Goal: Task Accomplishment & Management: Complete application form

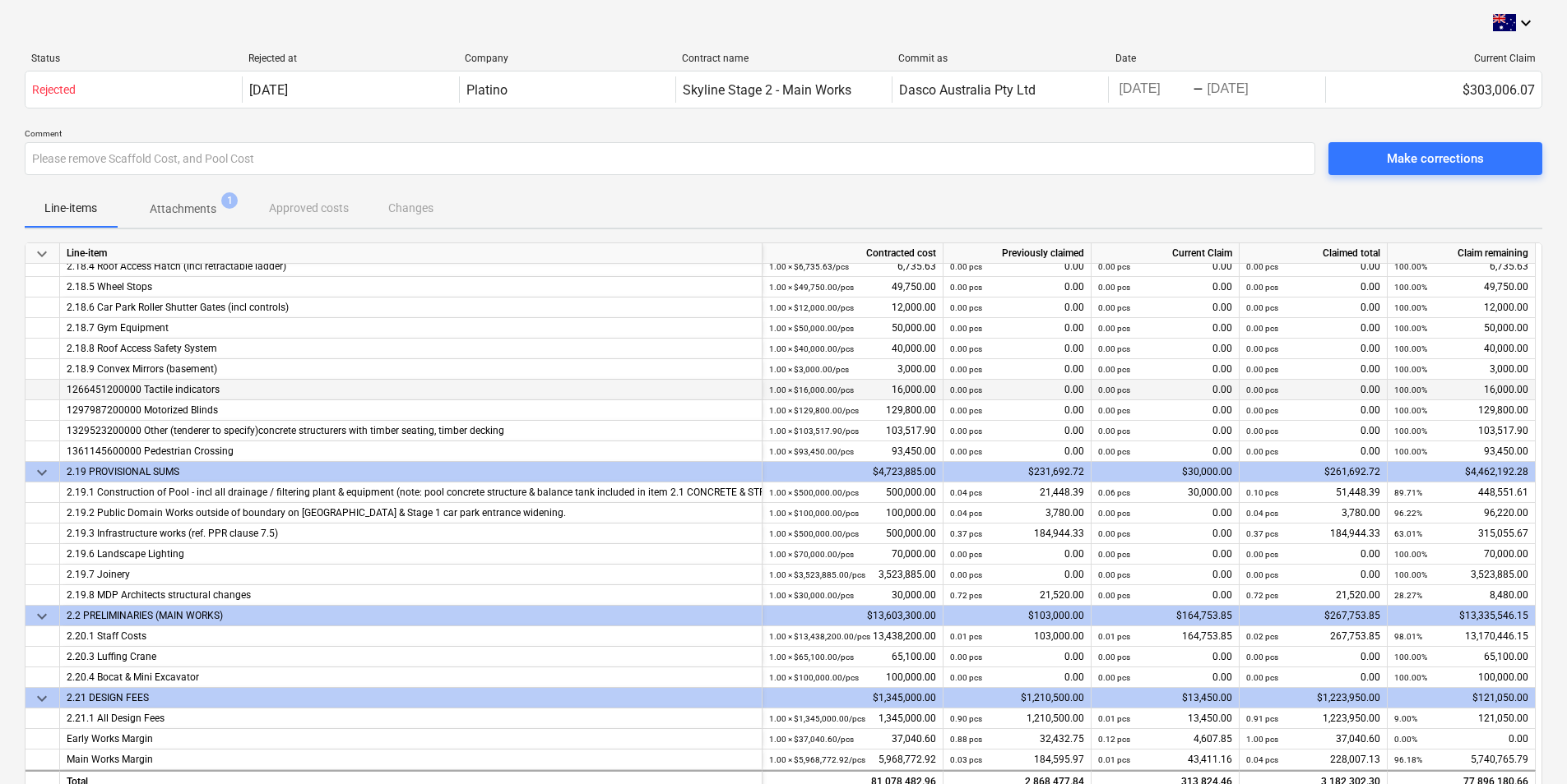
scroll to position [83, 0]
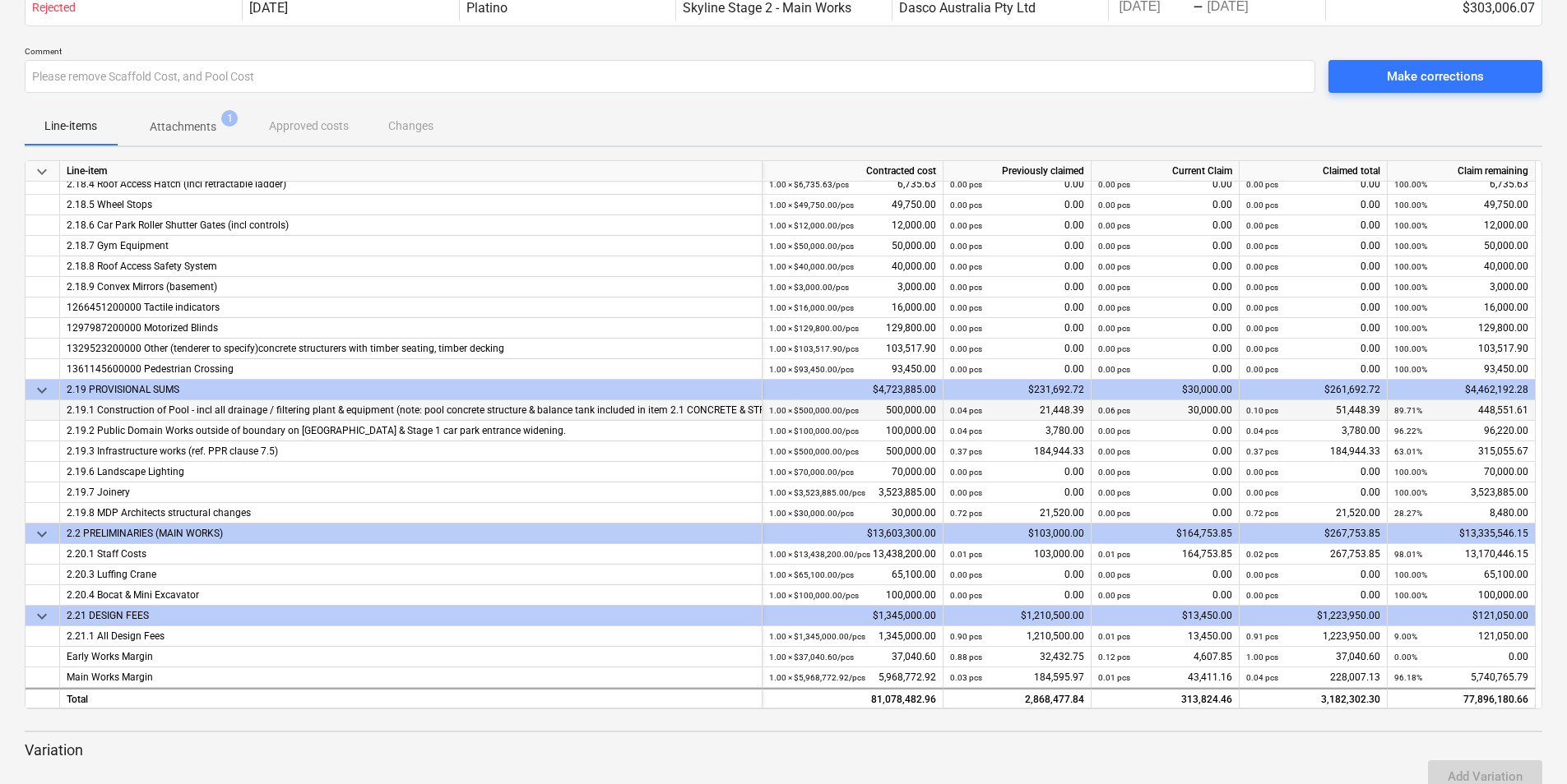
click at [775, 412] on div "0.06 pcs 30,000.00" at bounding box center [1164, 410] width 134 height 21
click at [775, 410] on div "0.06 pcs 30,000.00" at bounding box center [1164, 410] width 134 height 21
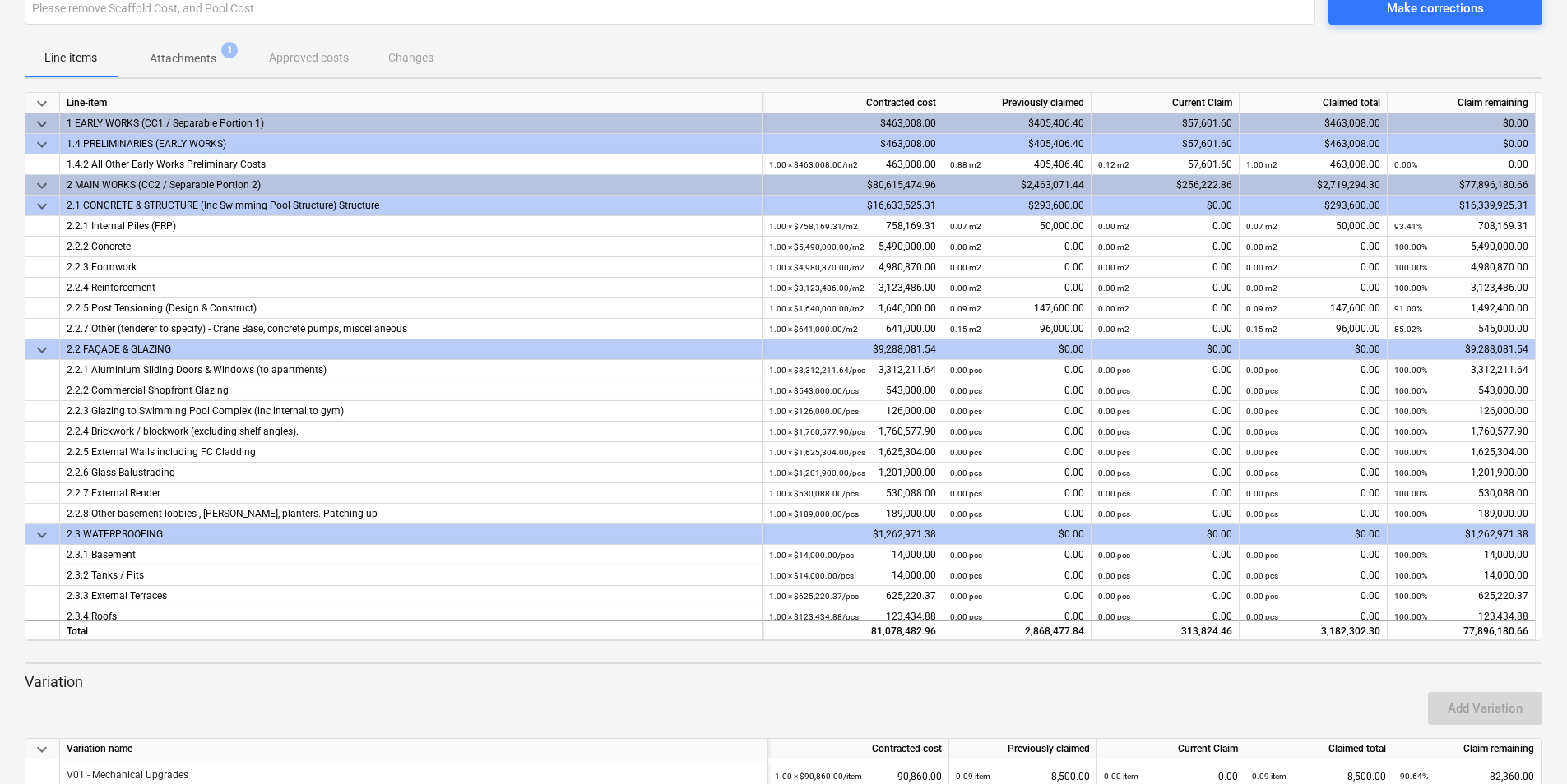
scroll to position [0, 0]
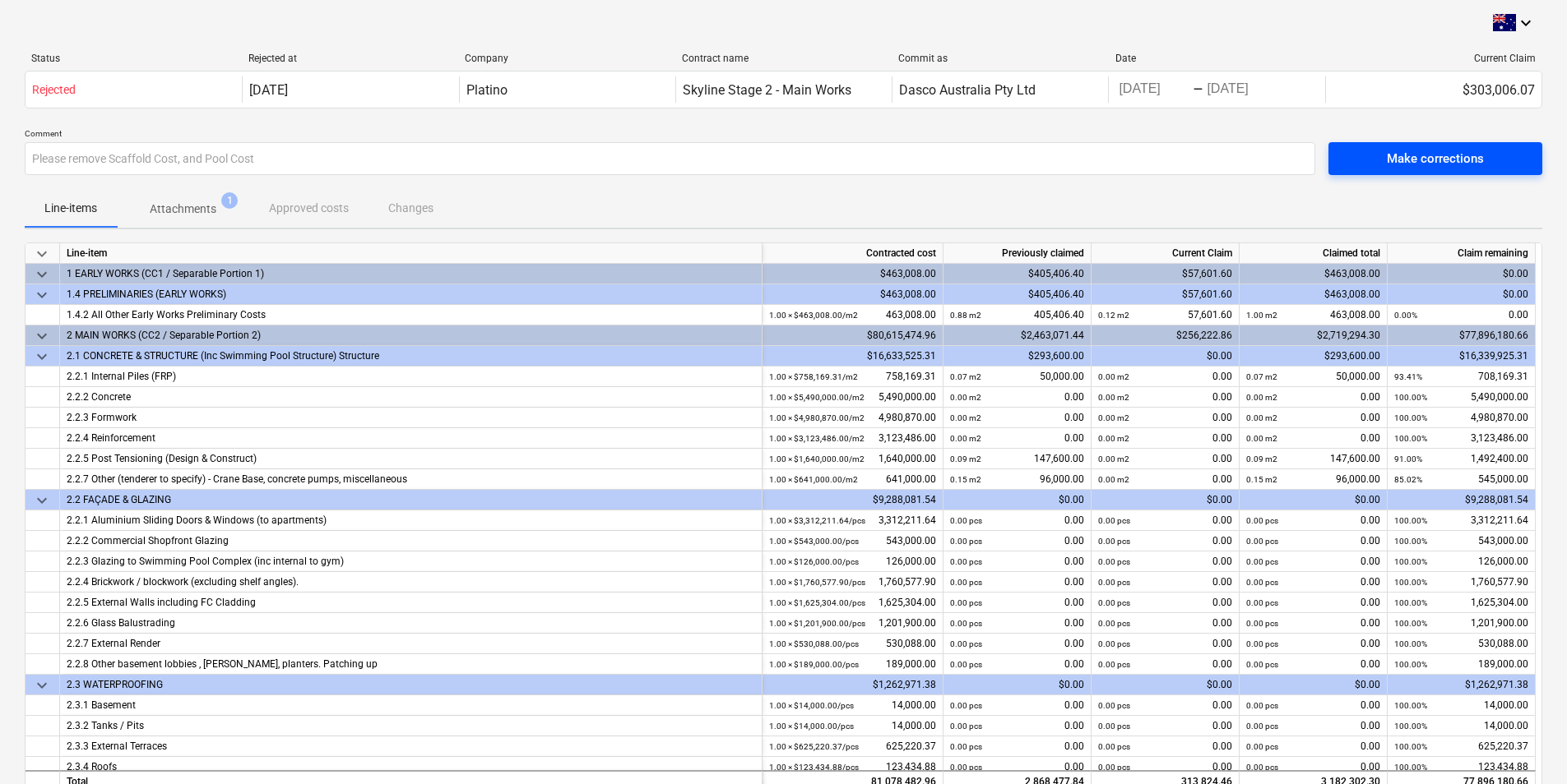
click at [775, 161] on div "Make corrections" at bounding box center [1436, 159] width 97 height 22
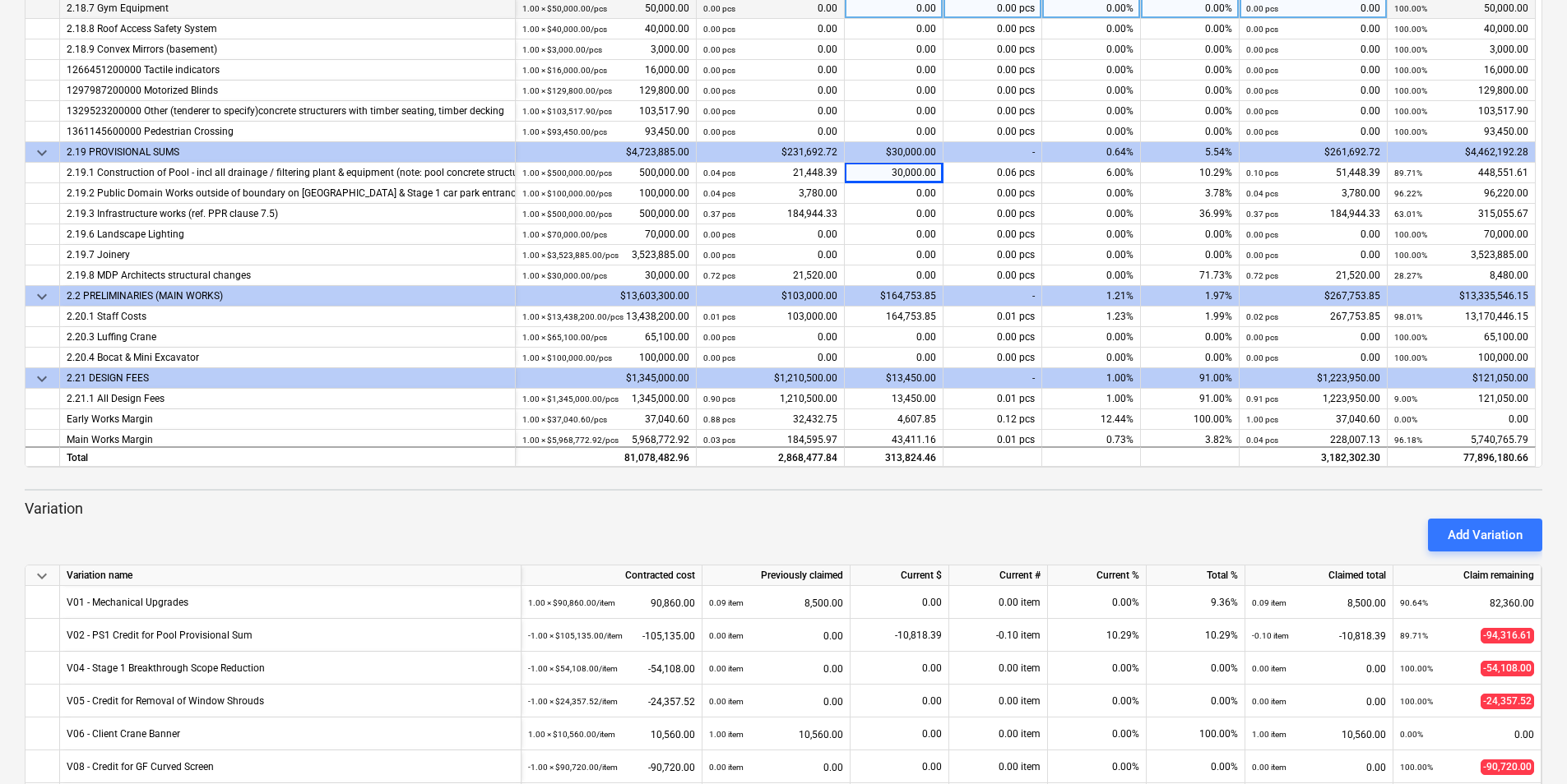
scroll to position [2741, 0]
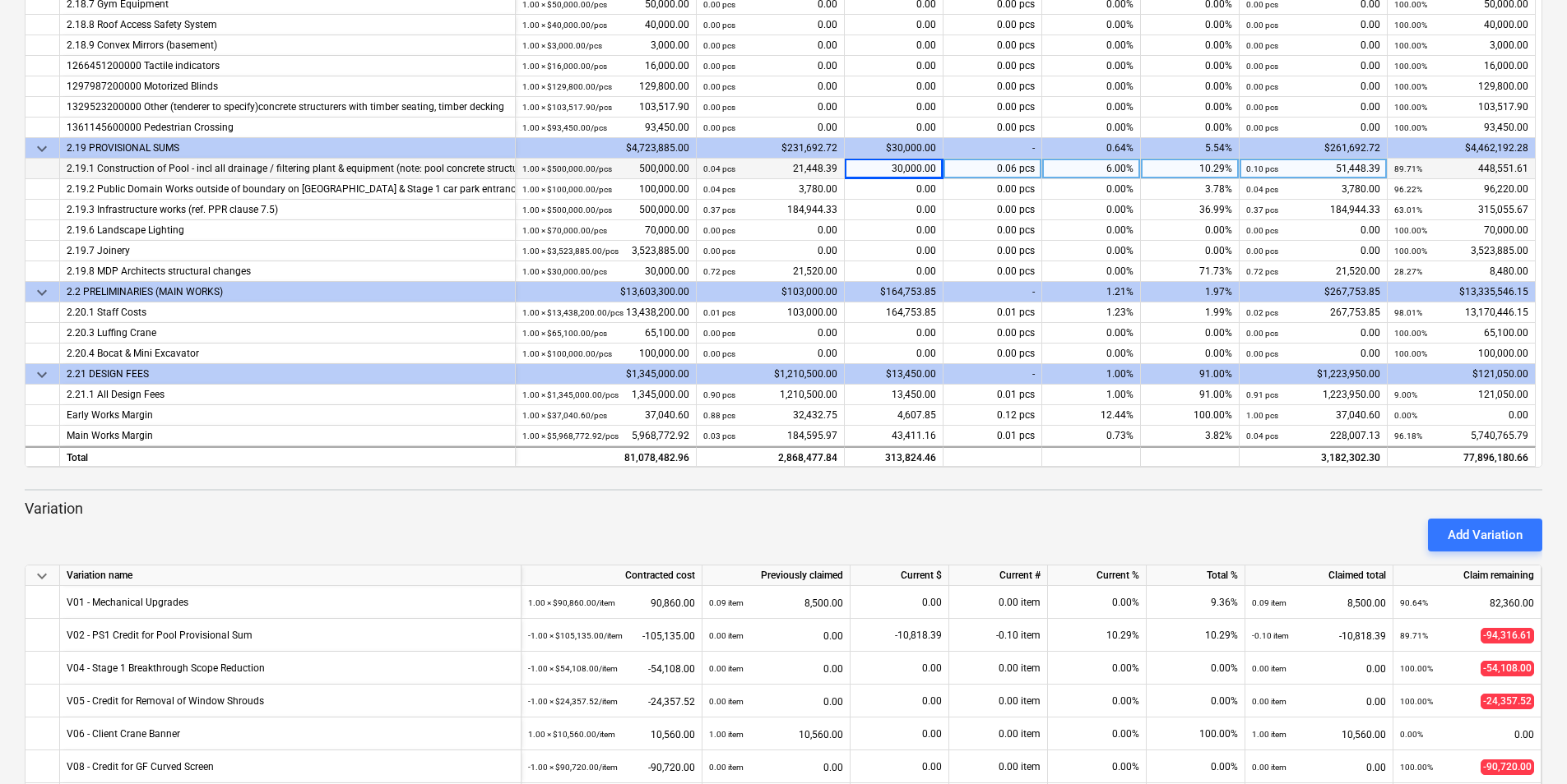
click at [775, 163] on div "30,000.00" at bounding box center [894, 169] width 99 height 21
type input "0"
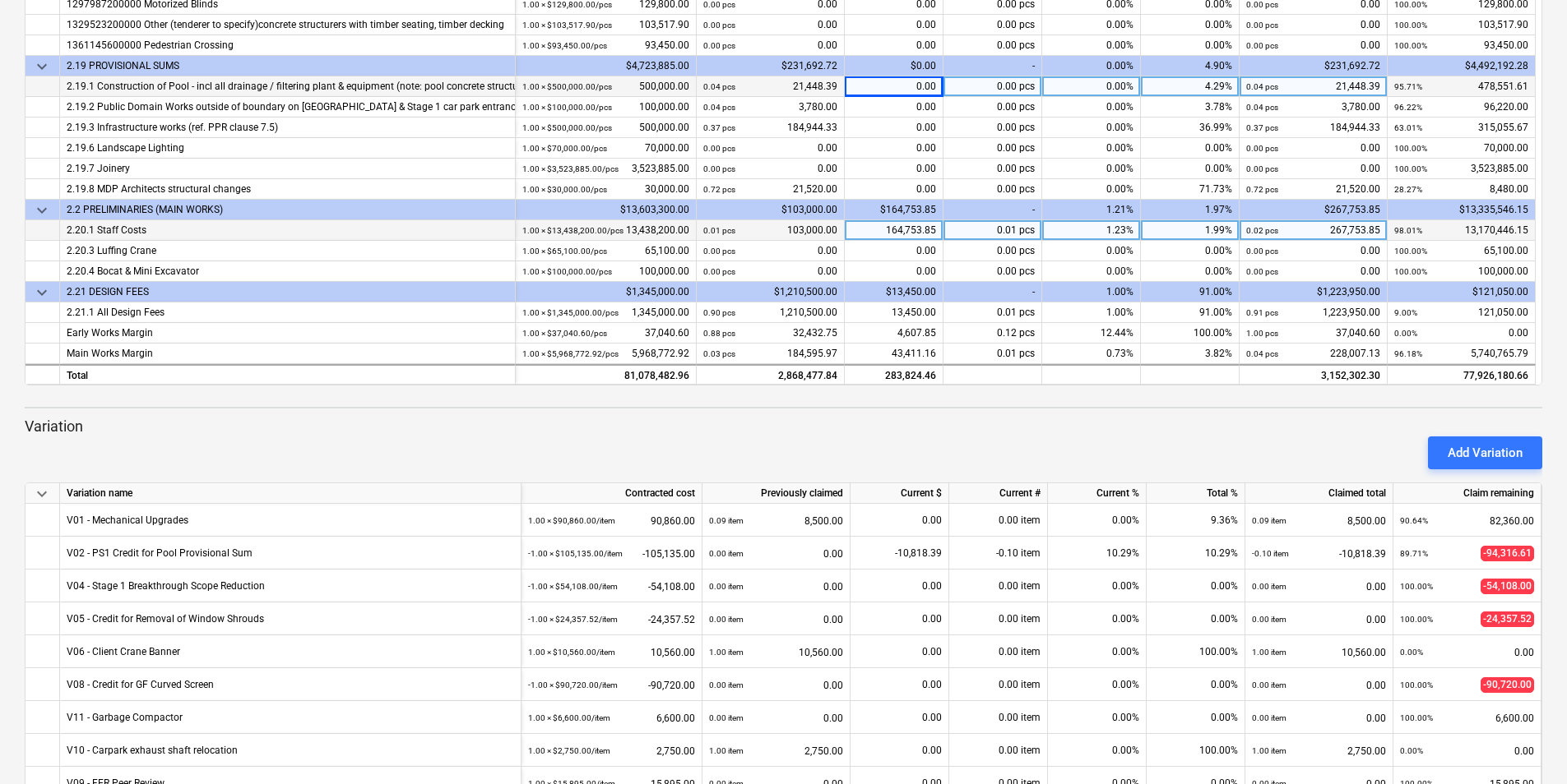
scroll to position [489, 0]
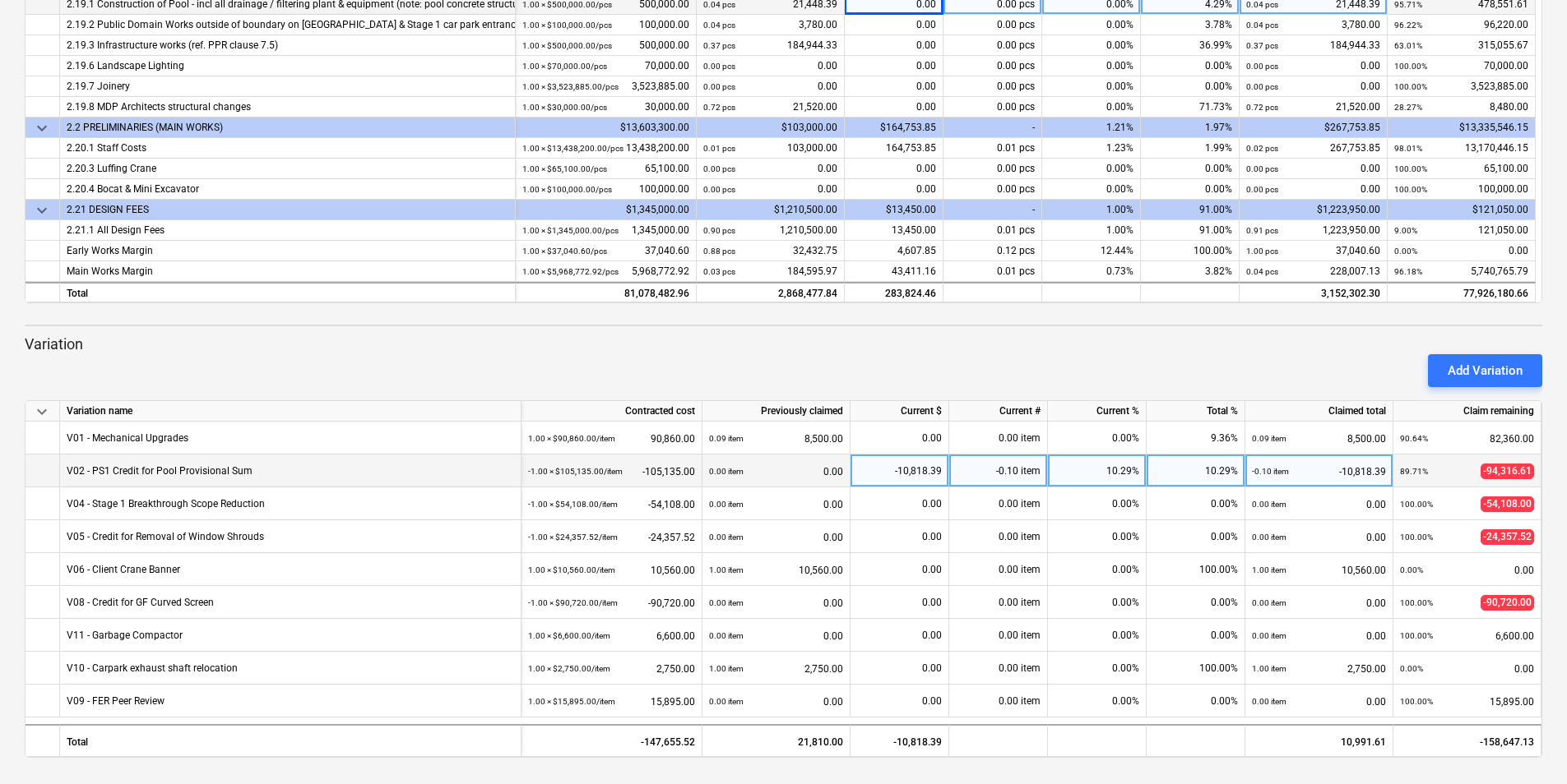
click at [775, 471] on div "-10,818.39" at bounding box center [899, 471] width 84 height 33
type input "0"
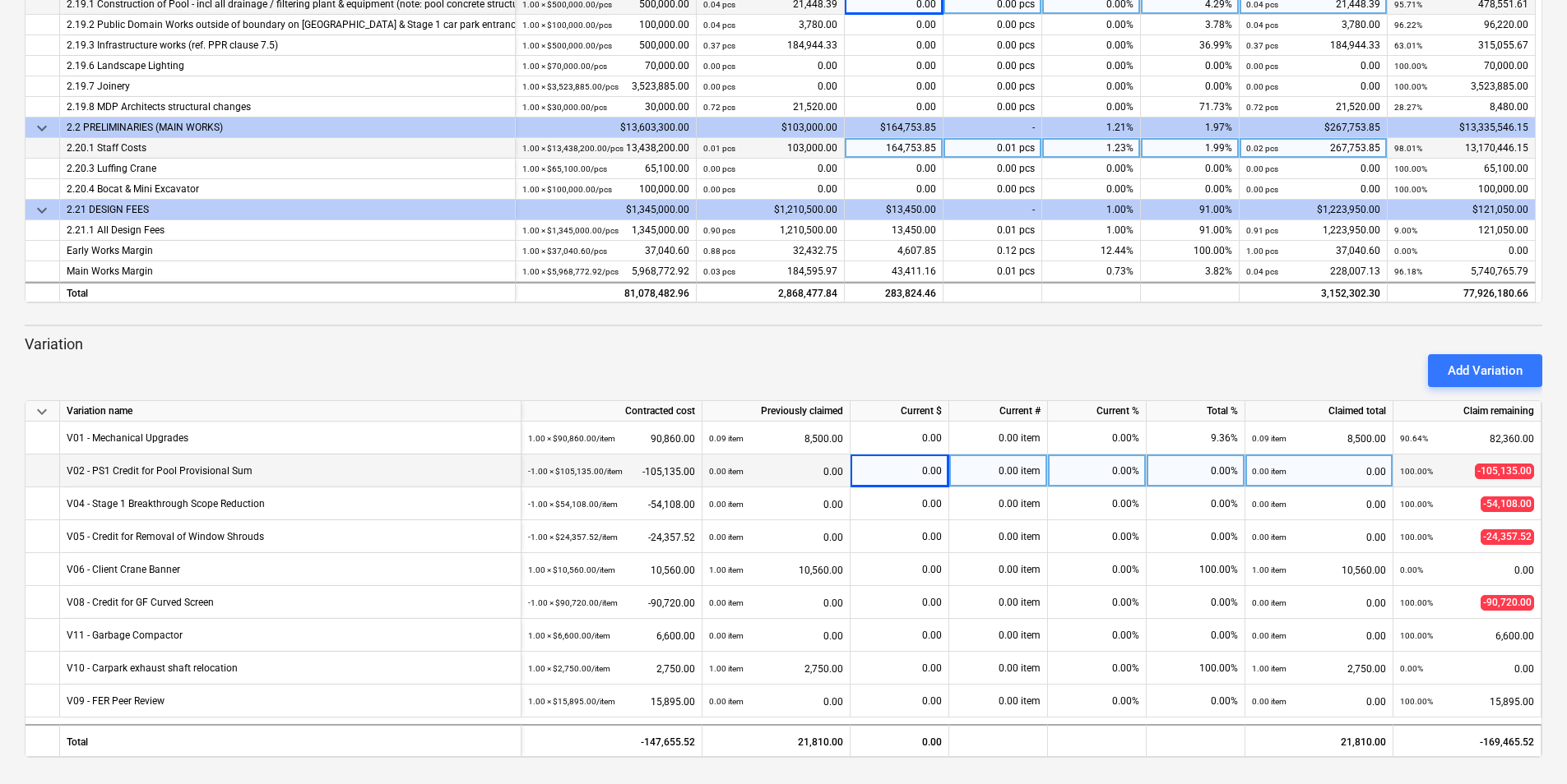
click at [775, 143] on div "164,753.85" at bounding box center [894, 148] width 99 height 21
click at [775, 141] on div "164,753.85" at bounding box center [894, 148] width 99 height 21
type input "159753.85"
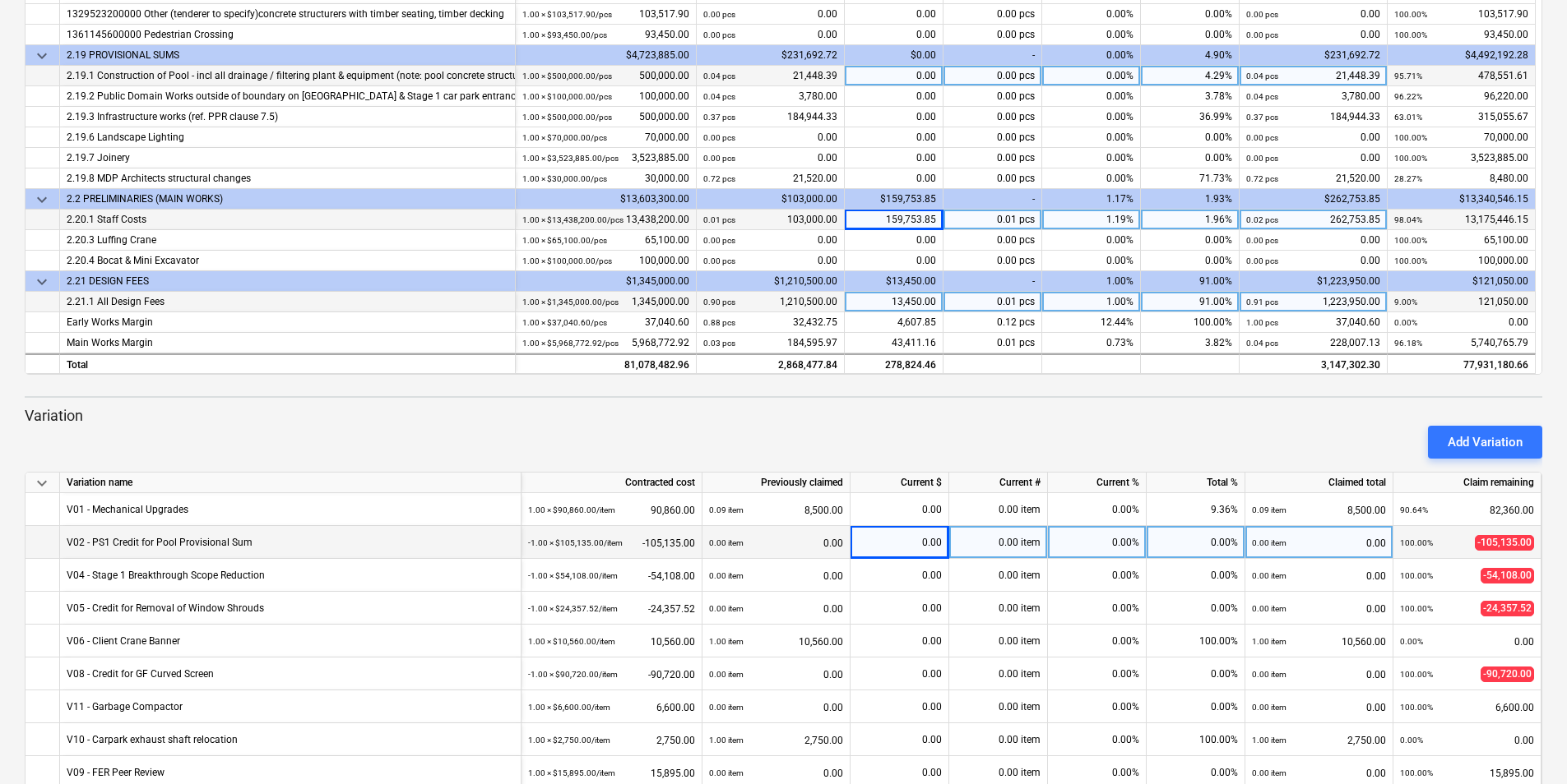
scroll to position [414, 0]
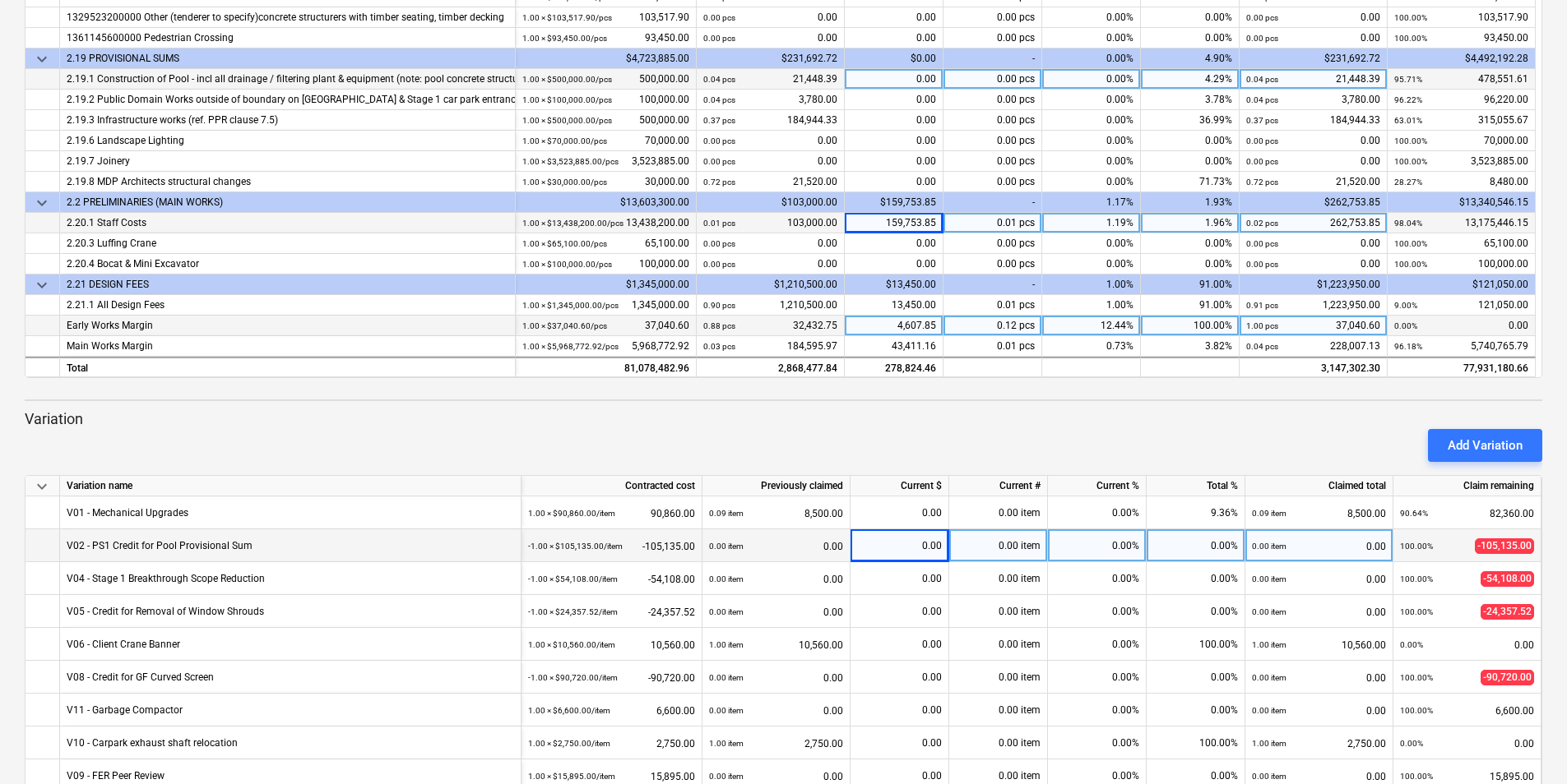
click at [775, 327] on div "4,607.85" at bounding box center [894, 326] width 99 height 21
type input "0"
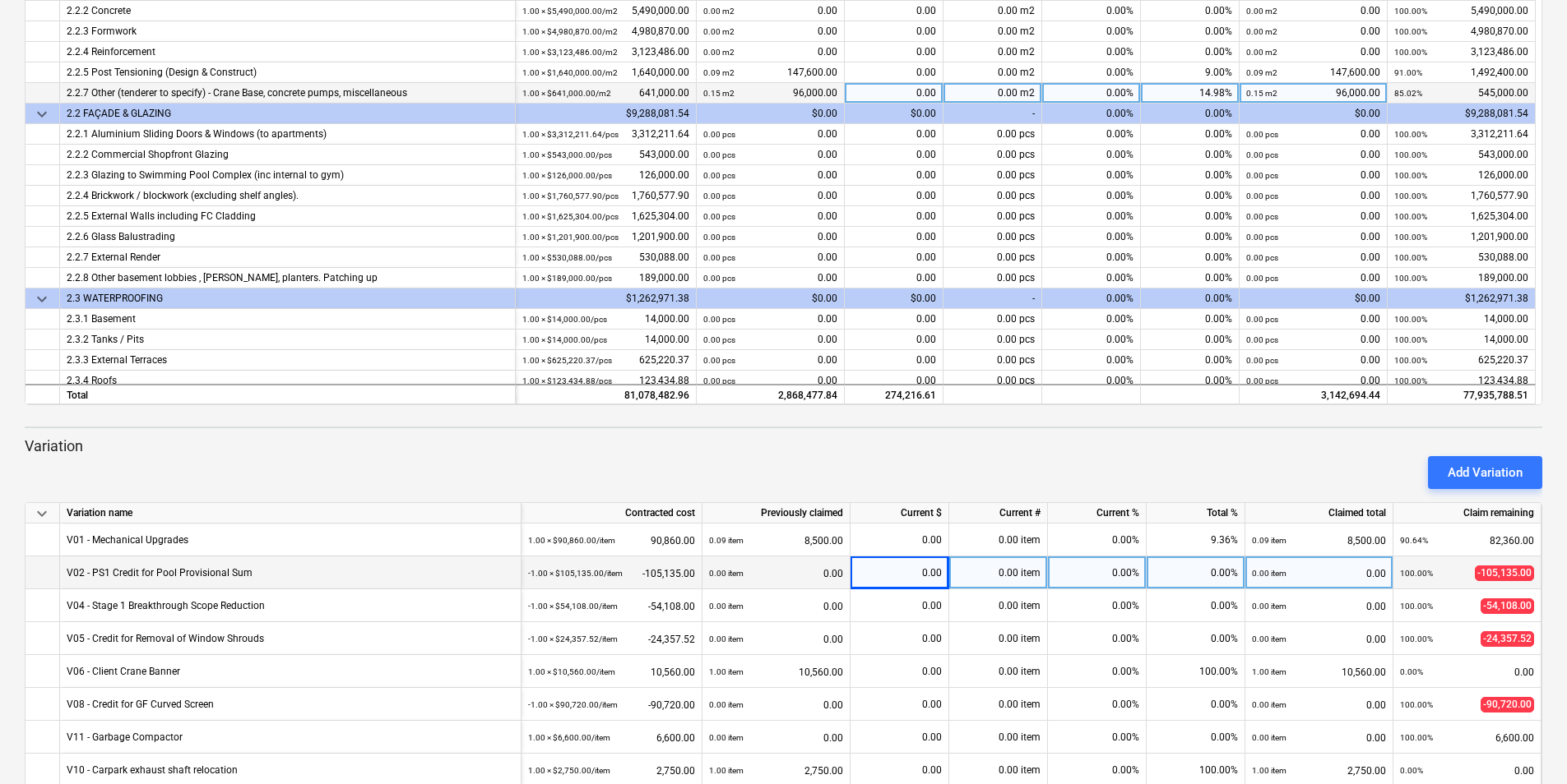
scroll to position [0, 0]
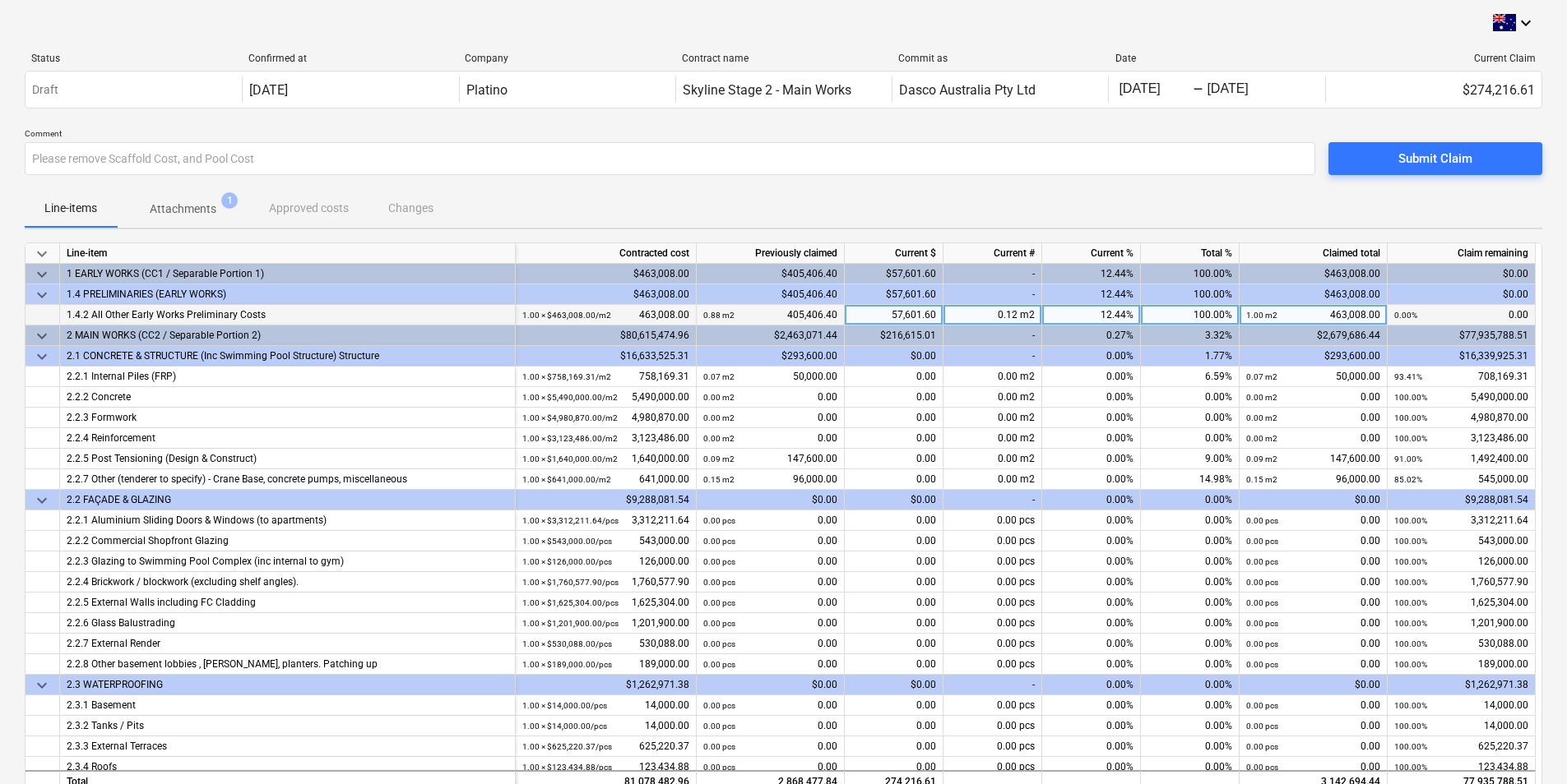
click at [775, 320] on div "57,601.60" at bounding box center [894, 315] width 99 height 21
type input "0"
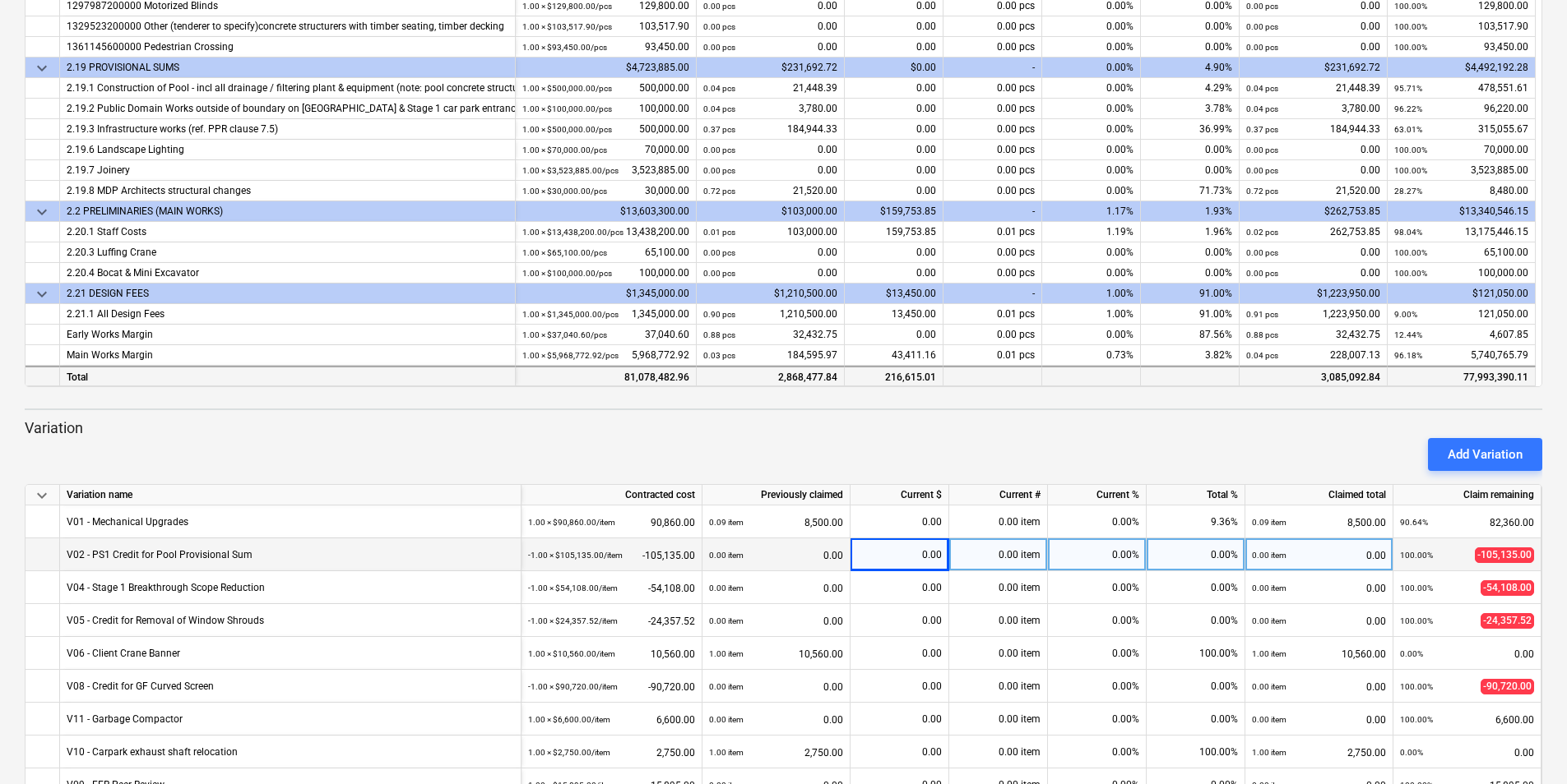
scroll to position [324, 0]
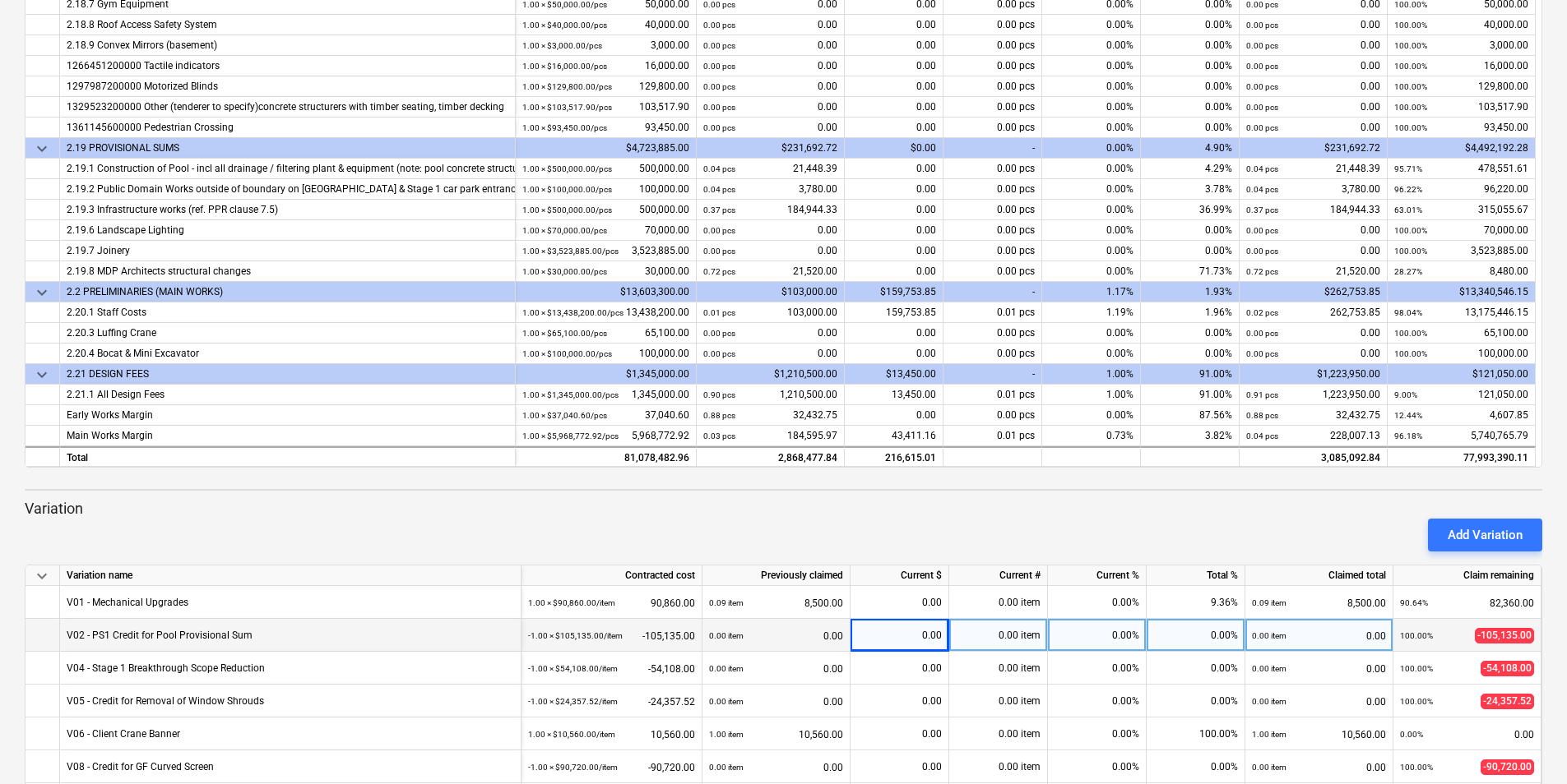
click at [775, 486] on p "Variation" at bounding box center [783, 509] width 1518 height 20
click at [775, 440] on div "3.82%" at bounding box center [1191, 436] width 99 height 21
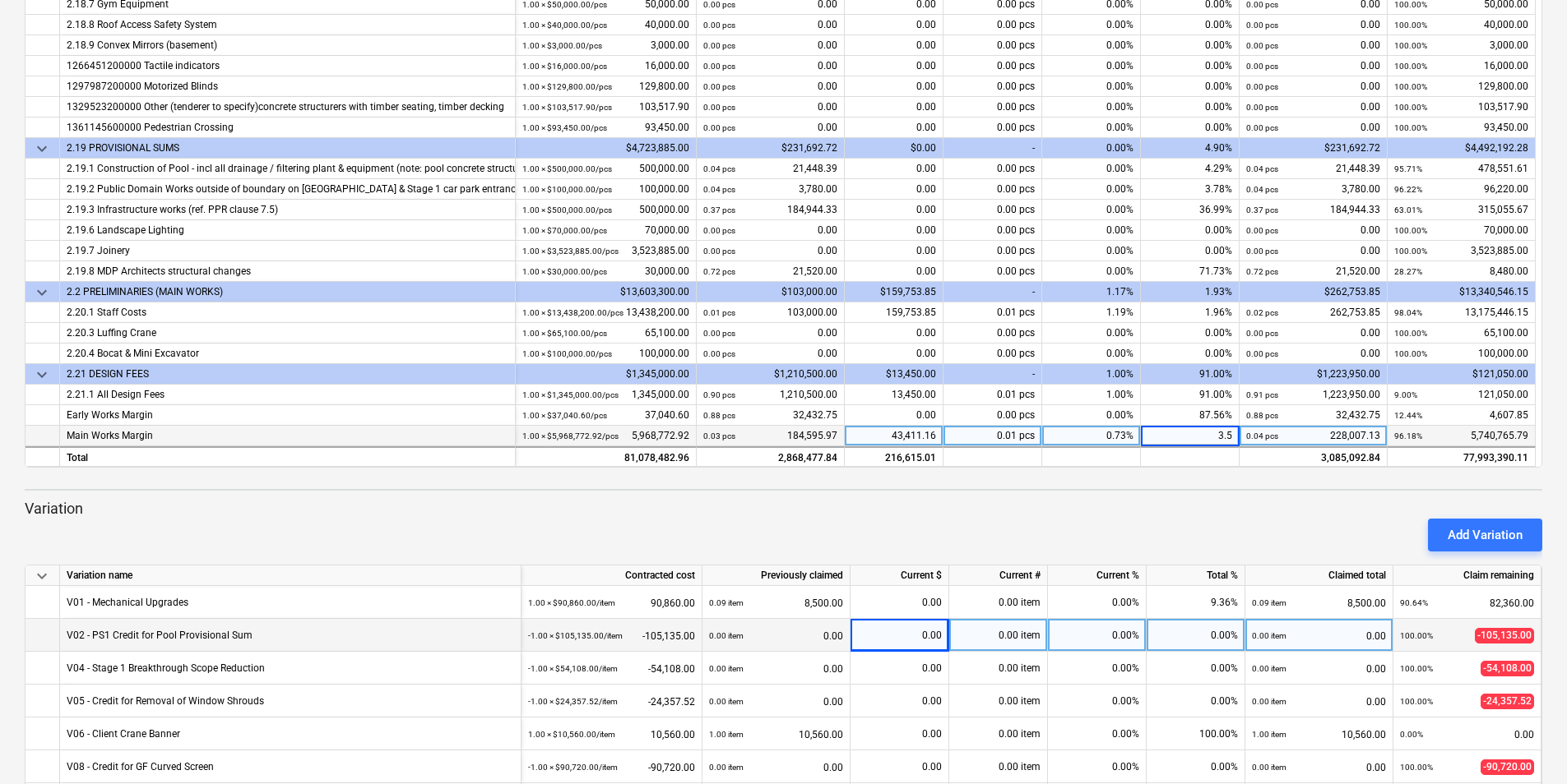
type input "3.58"
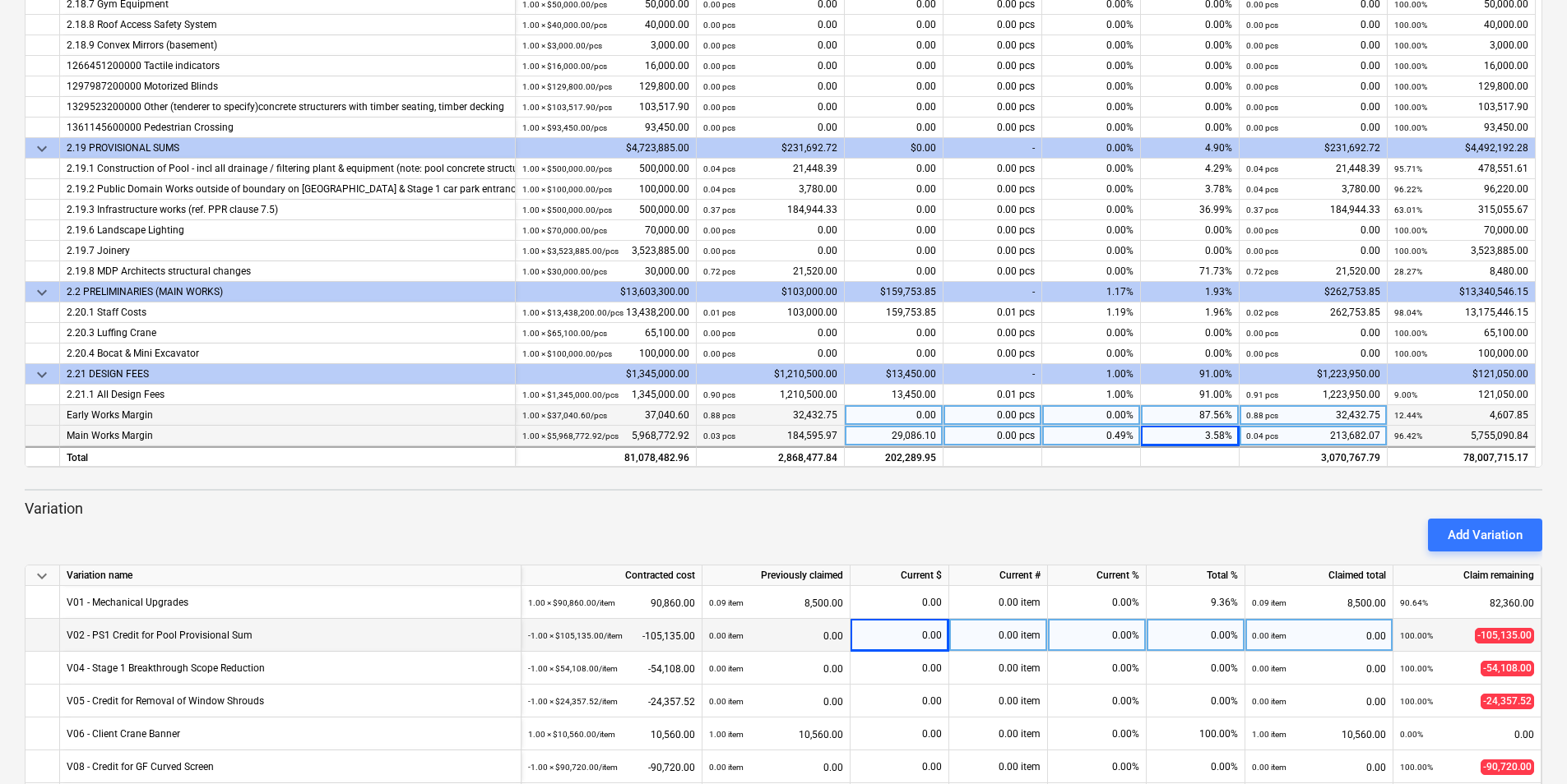
click at [775, 421] on div "0.00" at bounding box center [894, 415] width 99 height 21
type input "100"
click at [775, 418] on div "87.83%" at bounding box center [1191, 415] width 99 height 21
type input "100"
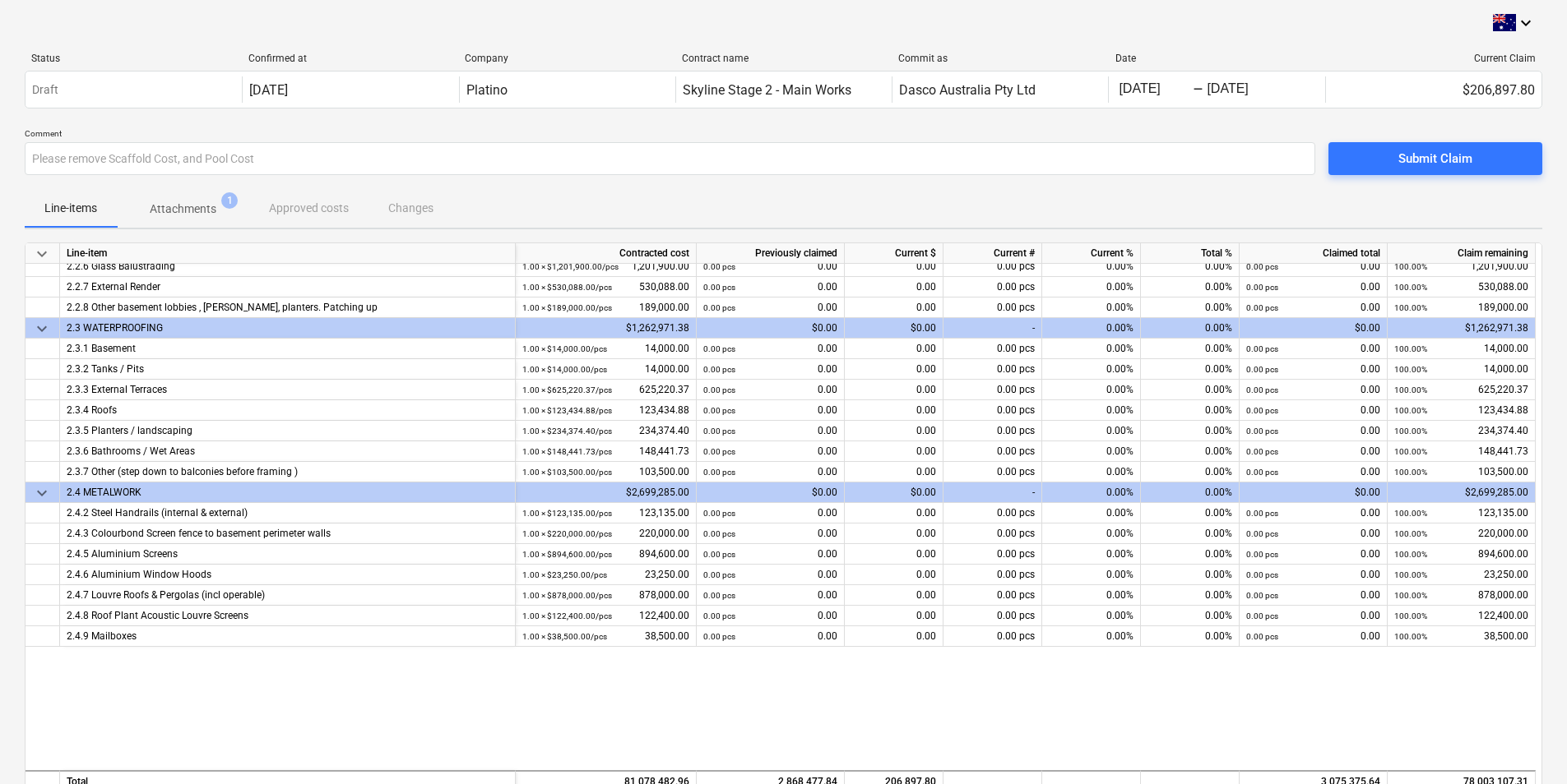
scroll to position [0, 0]
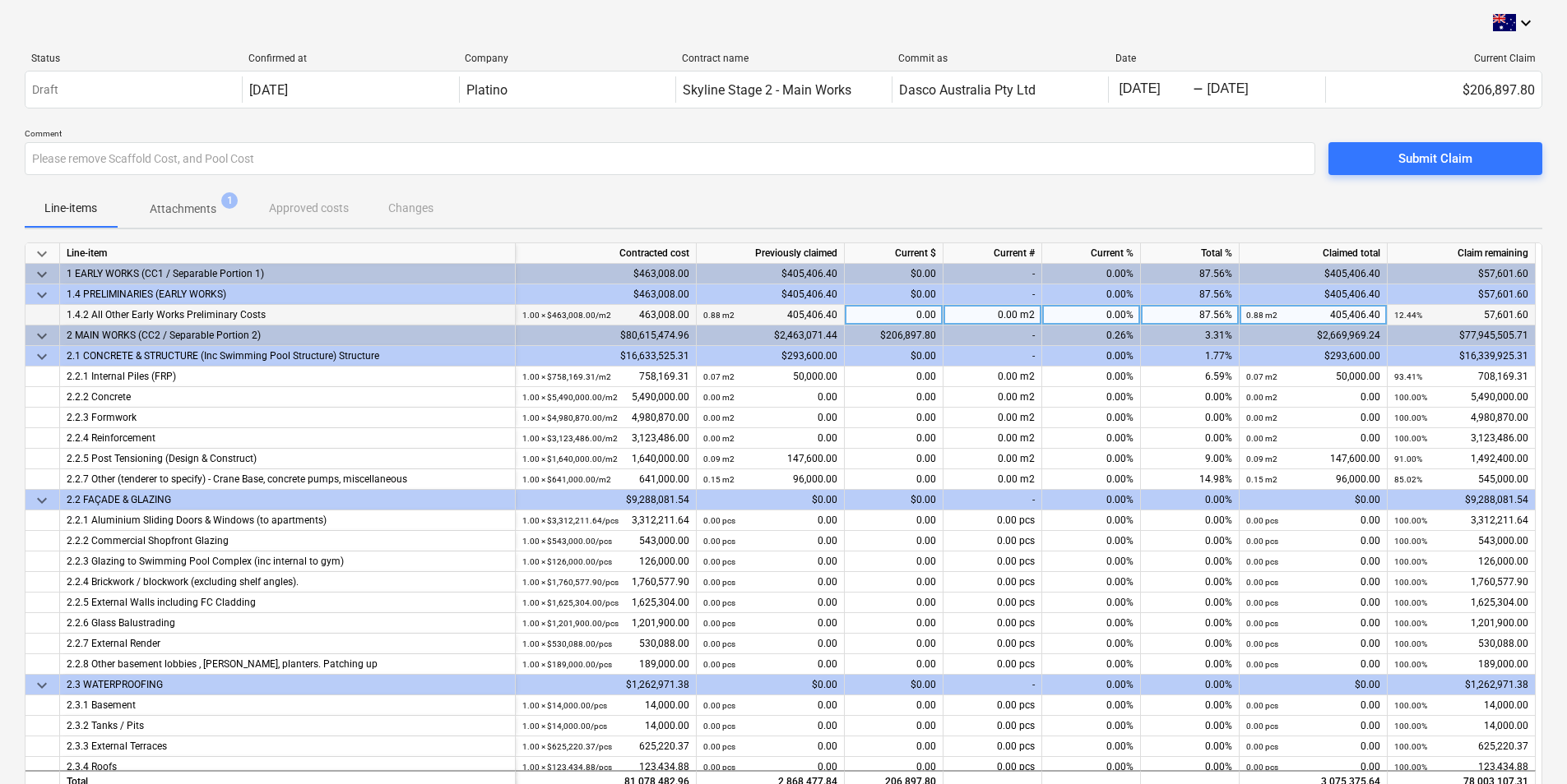
click at [775, 321] on div "0.00" at bounding box center [894, 315] width 99 height 21
click at [775, 309] on div "87.56%" at bounding box center [1191, 315] width 99 height 21
type input "100"
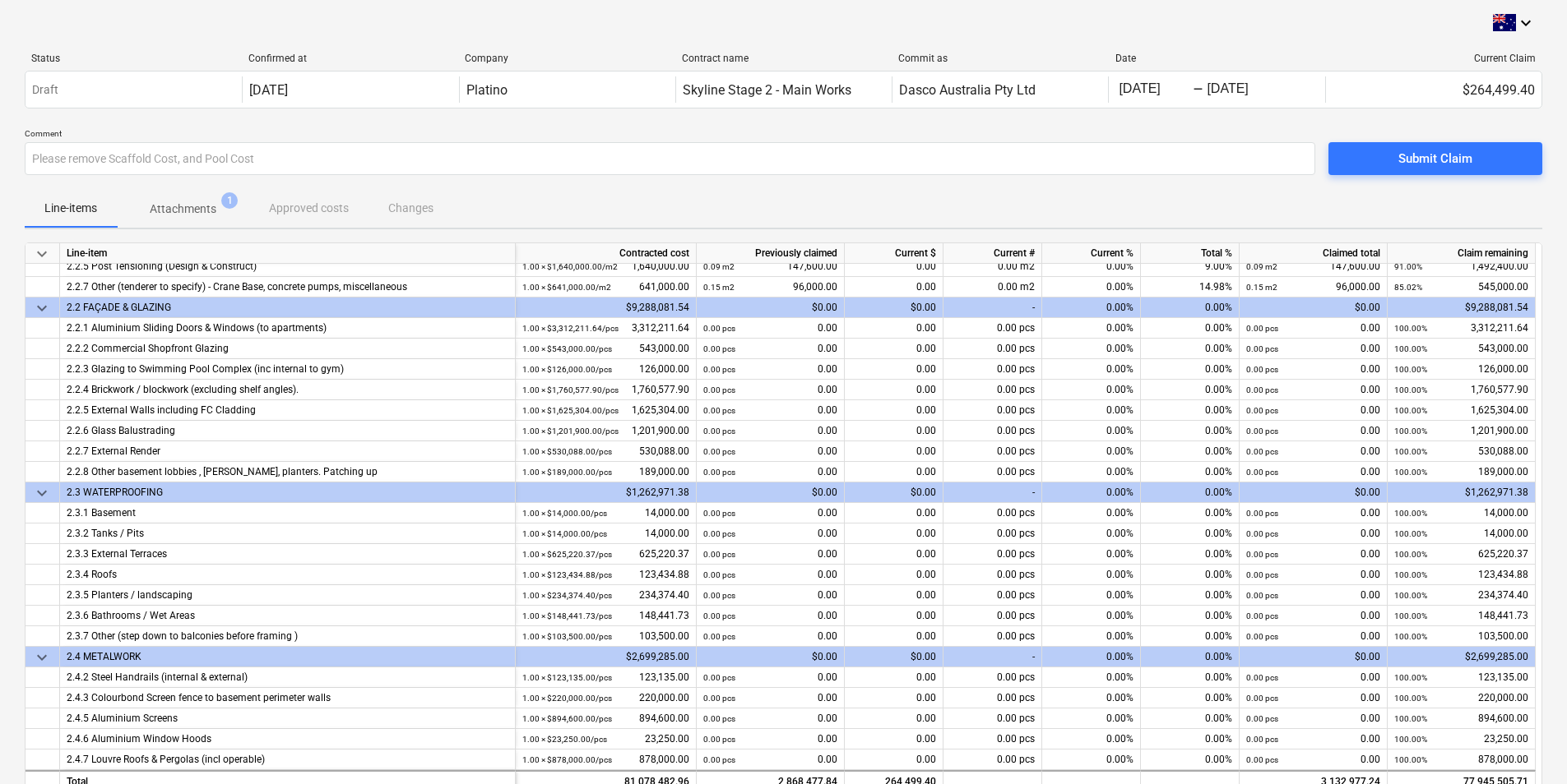
click at [186, 210] on p "Attachments" at bounding box center [183, 208] width 66 height 17
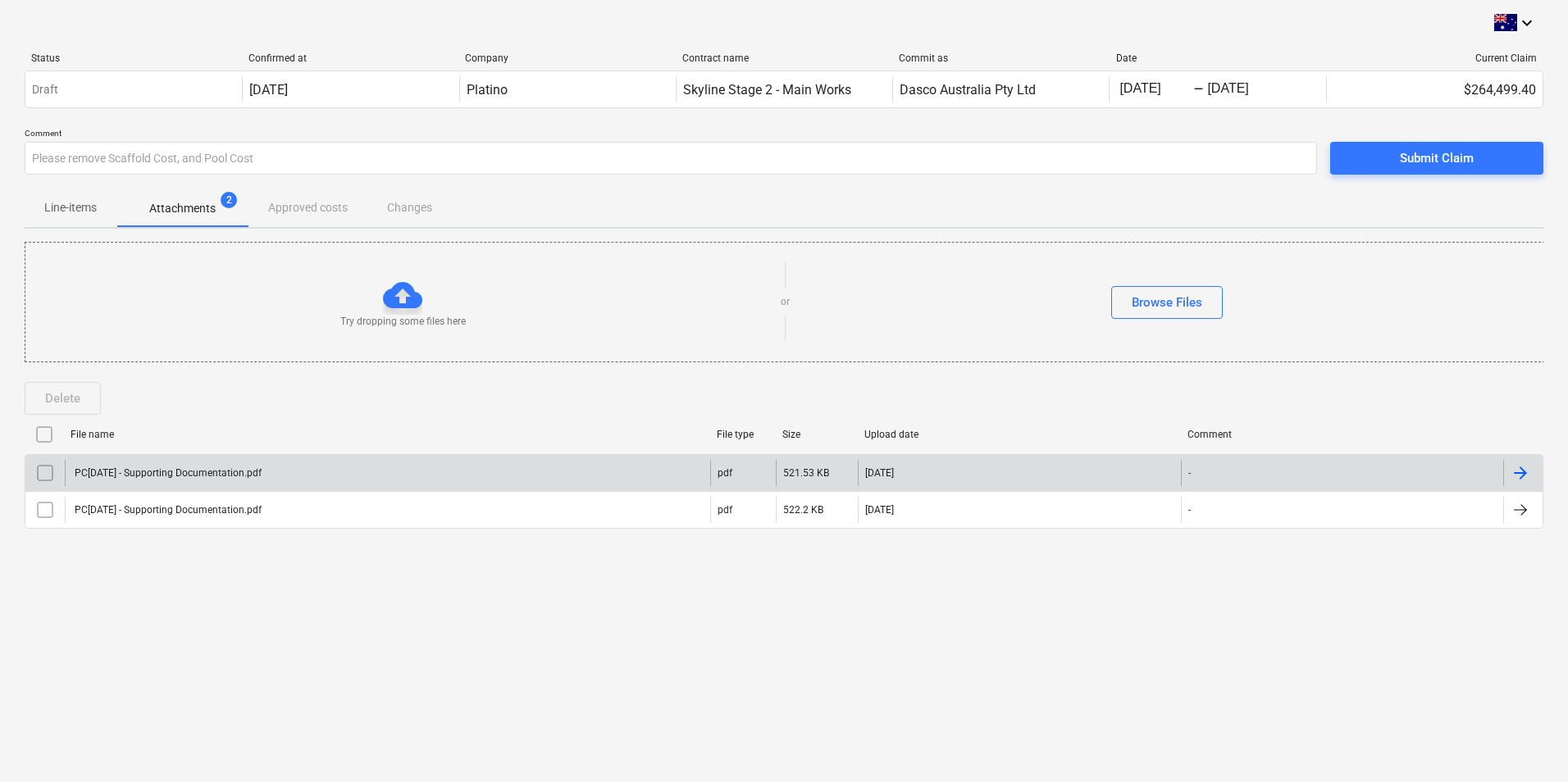
click at [48, 472] on input "checkbox" at bounding box center [45, 473] width 26 height 26
click at [63, 393] on div "Delete" at bounding box center [62, 399] width 35 height 21
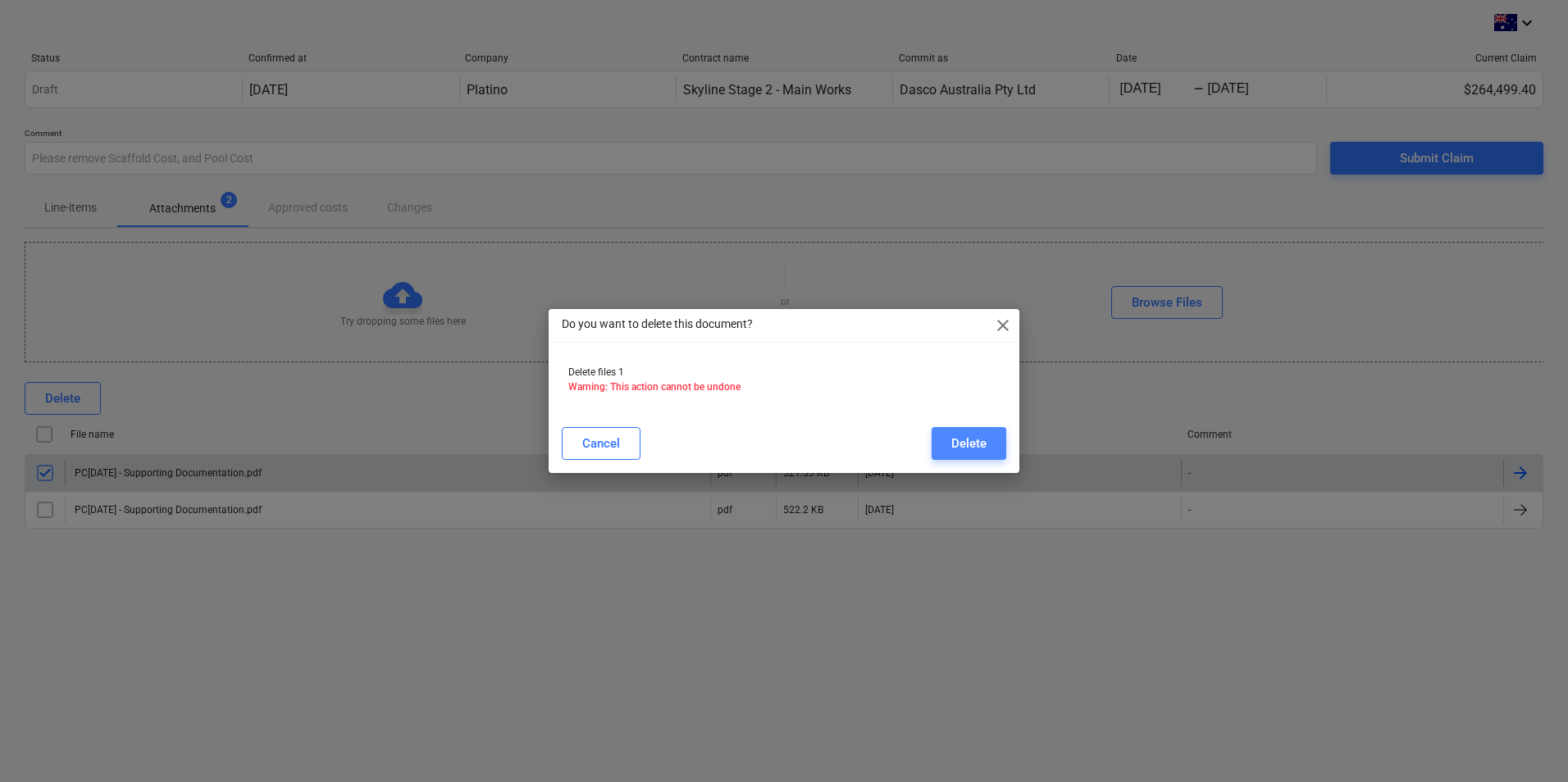
click at [773, 447] on button "Delete" at bounding box center [969, 443] width 74 height 33
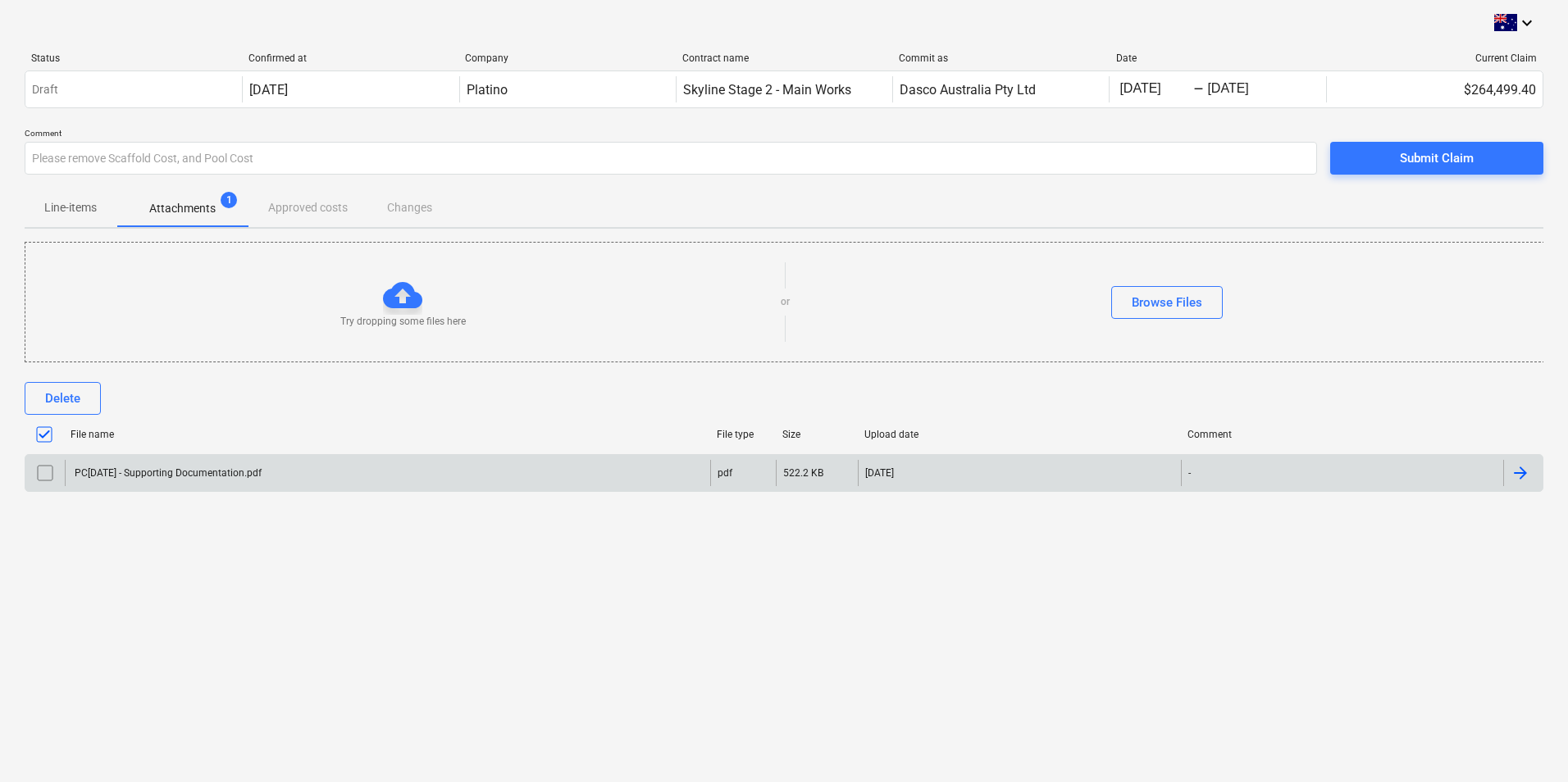
click at [306, 204] on div "Line-items Attachments 1 Approved costs Changes" at bounding box center [784, 208] width 1520 height 39
click at [411, 211] on div "Line-items Attachments 1 Approved costs Changes" at bounding box center [784, 208] width 1520 height 39
click at [71, 219] on span "Line-items" at bounding box center [70, 208] width 92 height 27
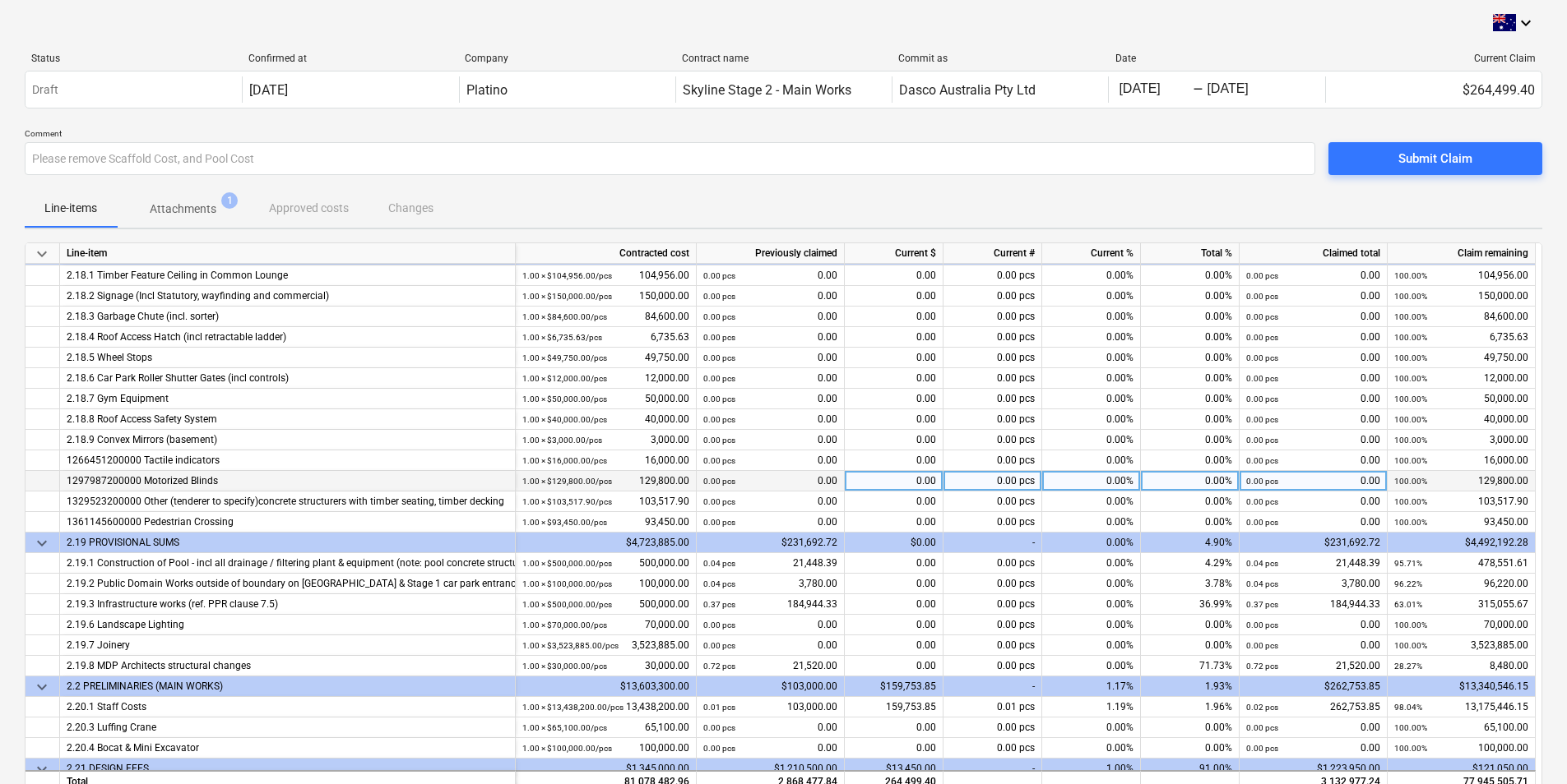
scroll to position [2741, 0]
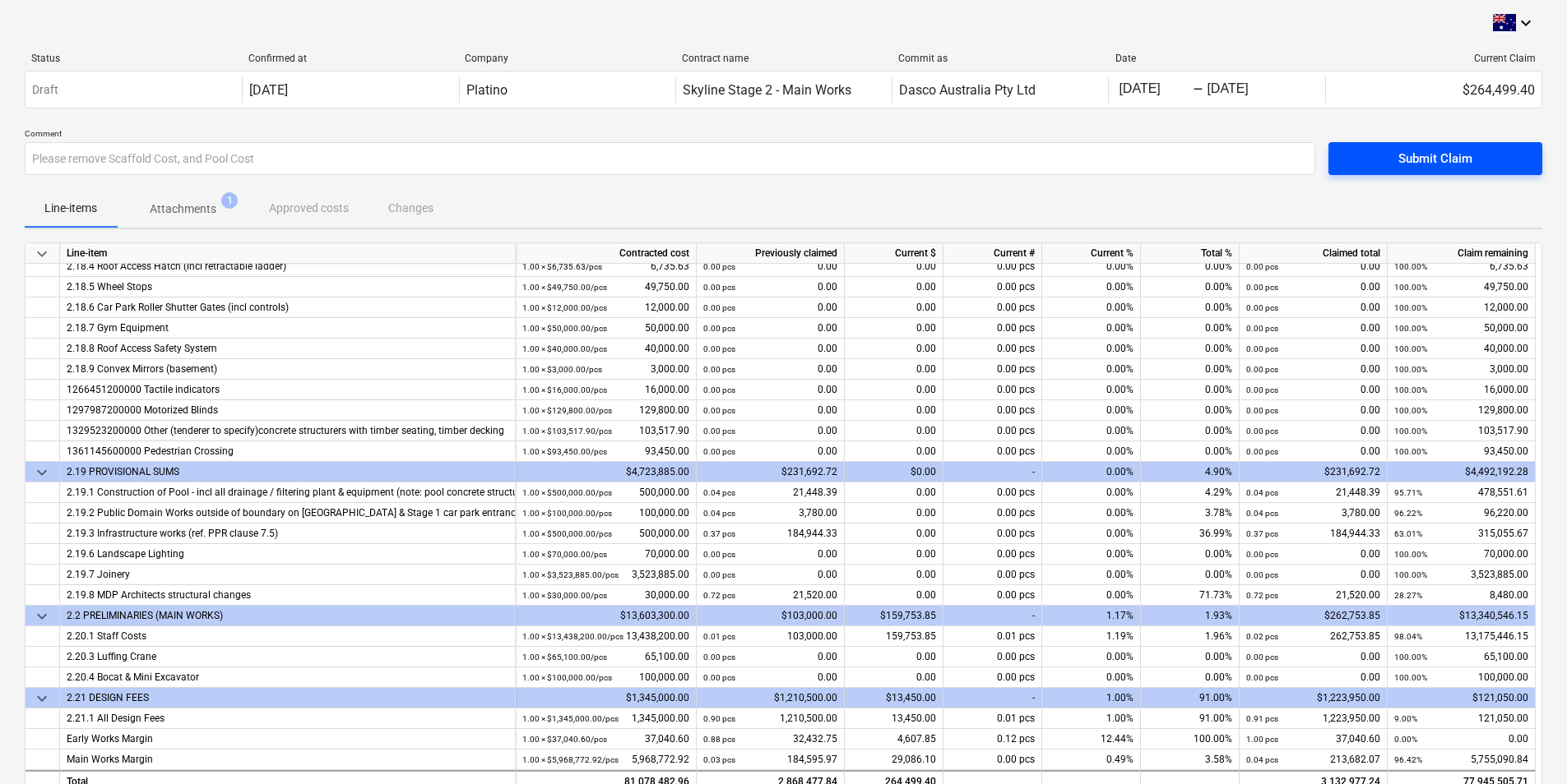
click at [775, 162] on span "Submit Claim" at bounding box center [1436, 159] width 174 height 22
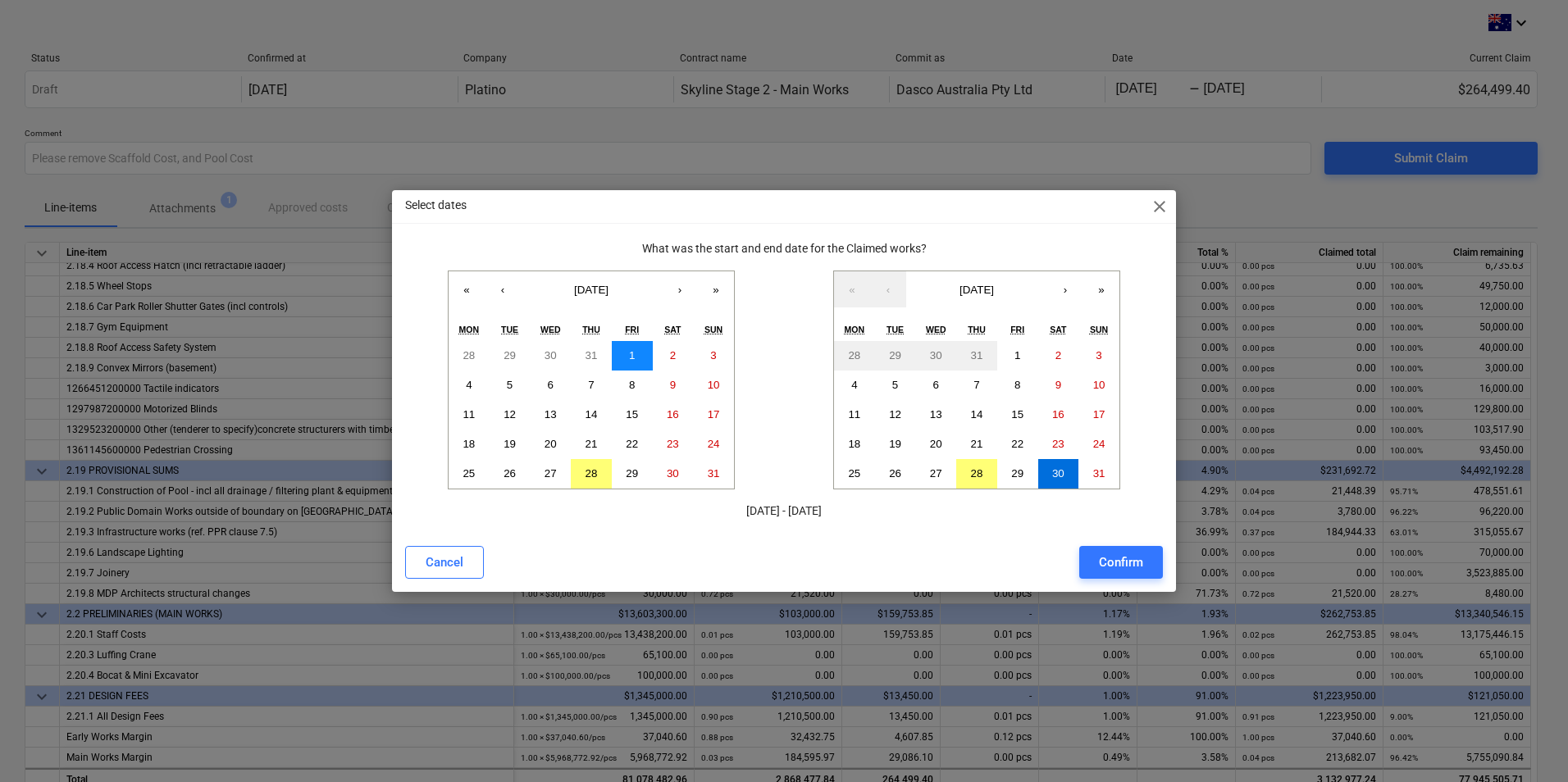
click at [633, 350] on abbr "1" at bounding box center [632, 356] width 5 height 13
click at [773, 467] on button "30" at bounding box center [1059, 474] width 41 height 30
click at [773, 485] on div "Confirm" at bounding box center [1121, 563] width 44 height 21
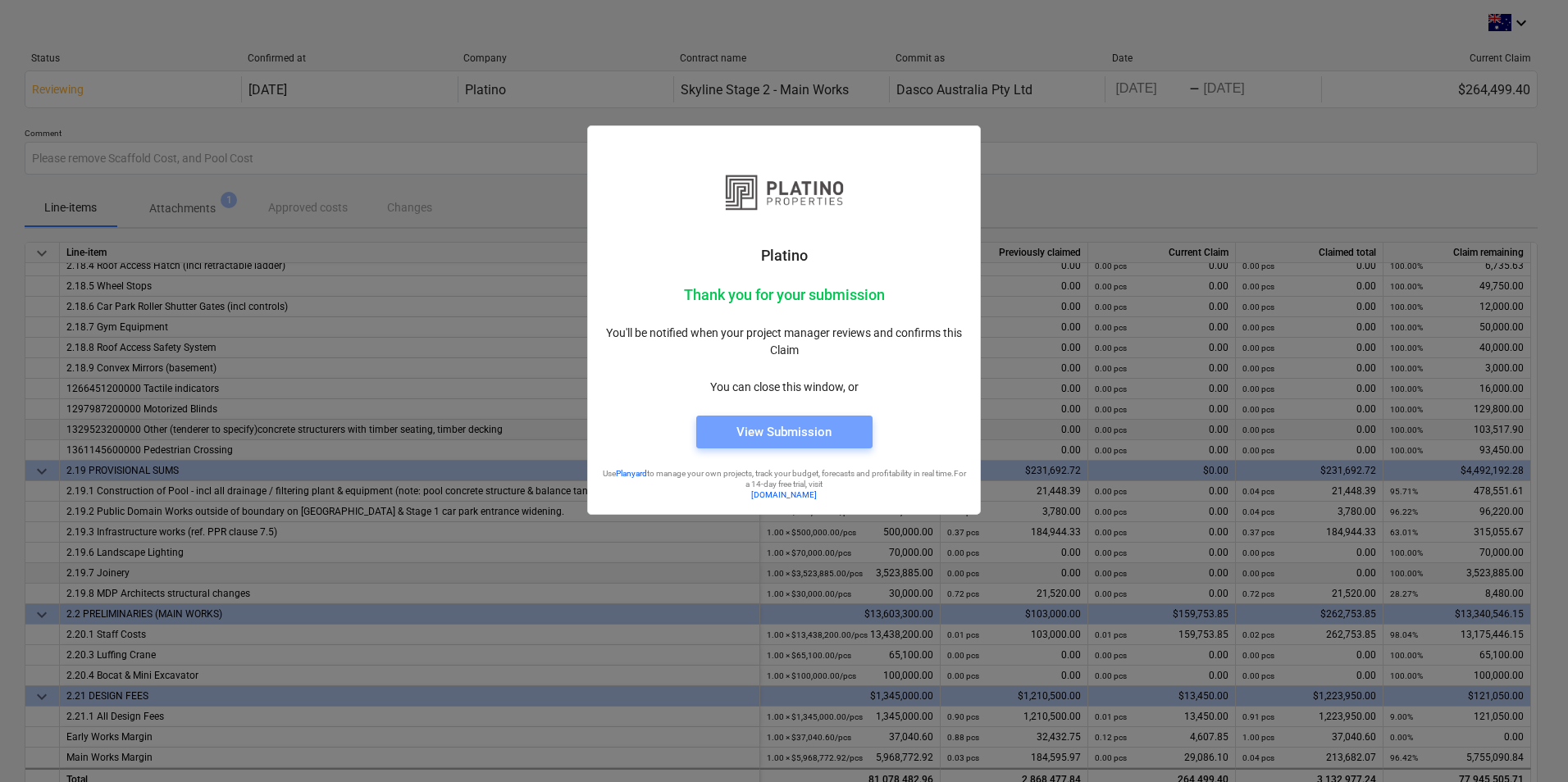
click at [773, 430] on div "View Submission" at bounding box center [784, 433] width 95 height 21
